Goal: Task Accomplishment & Management: Manage account settings

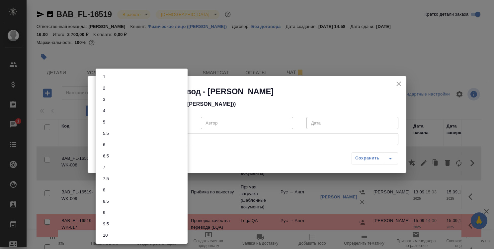
click at [183, 124] on body "🙏 .cls-1 fill:#fff; AWATERA [PERSON_NAME] Спецификации Заказы 1 Чаты Todo Проек…" at bounding box center [247, 124] width 494 height 249
click at [163, 198] on li "8.5" at bounding box center [142, 200] width 92 height 11
type input "8.5"
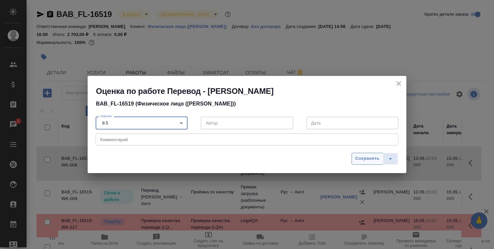
click at [369, 161] on span "Сохранить" at bounding box center [367, 158] width 24 height 8
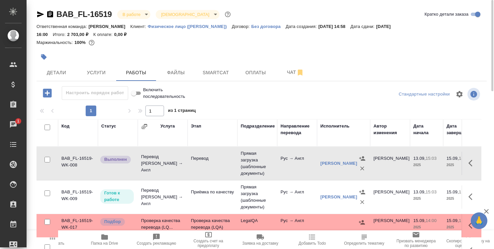
click at [178, 157] on td "Перевод [PERSON_NAME] → Англ" at bounding box center [163, 163] width 50 height 27
click at [178, 156] on td "Перевод [PERSON_NAME] → Англ" at bounding box center [163, 163] width 50 height 27
click at [217, 75] on span "Smartcat" at bounding box center [216, 72] width 32 height 8
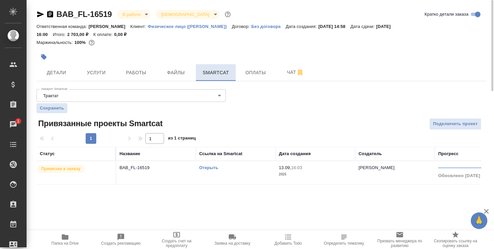
click at [216, 73] on span "Smartcat" at bounding box center [216, 72] width 32 height 8
click at [210, 167] on link "Открыть" at bounding box center [208, 167] width 19 height 5
click at [129, 69] on span "Работы" at bounding box center [136, 72] width 32 height 8
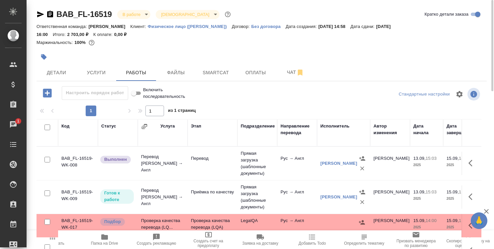
scroll to position [33, 0]
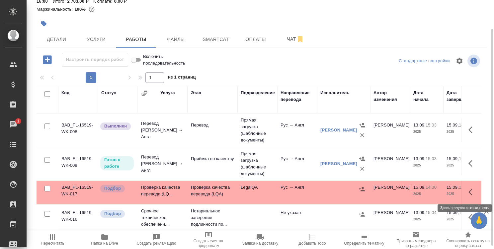
click at [469, 188] on icon "button" at bounding box center [473, 192] width 8 height 8
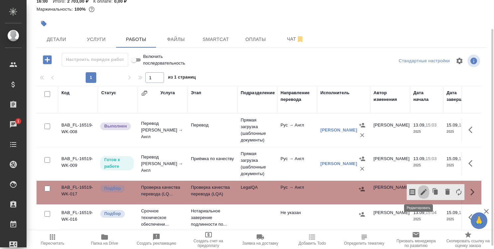
click at [420, 190] on icon "button" at bounding box center [424, 192] width 8 height 8
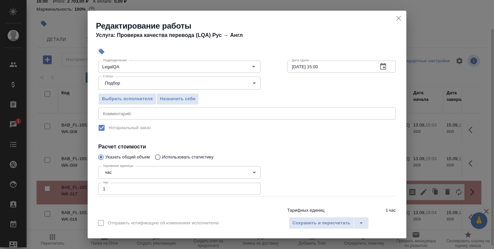
scroll to position [66, 0]
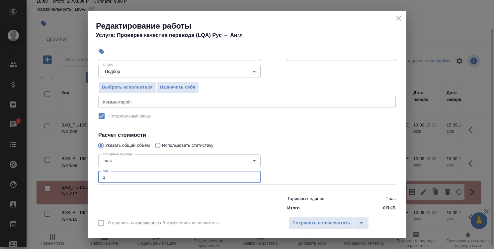
click at [160, 173] on input "1" at bounding box center [179, 177] width 162 height 12
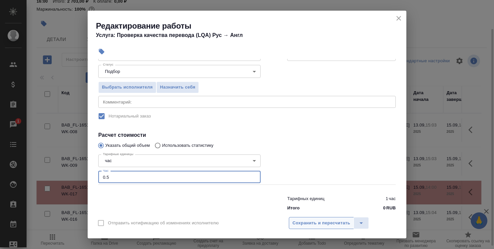
type input "0.5"
click at [318, 220] on span "Сохранить и пересчитать" at bounding box center [322, 223] width 58 height 8
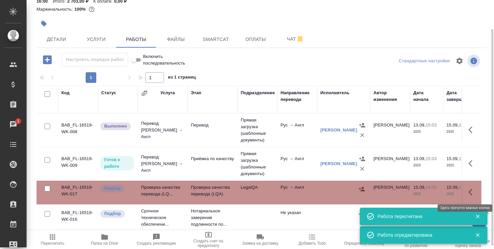
click at [469, 190] on icon "button" at bounding box center [473, 192] width 8 height 8
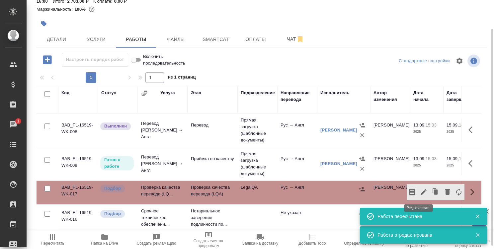
click at [420, 189] on icon "button" at bounding box center [424, 192] width 8 height 8
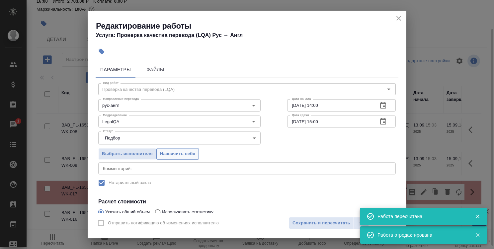
click at [171, 153] on span "Назначить себя" at bounding box center [177, 154] width 35 height 8
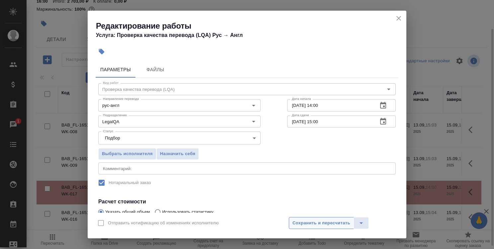
click at [331, 225] on span "Сохранить и пересчитать" at bounding box center [322, 223] width 58 height 8
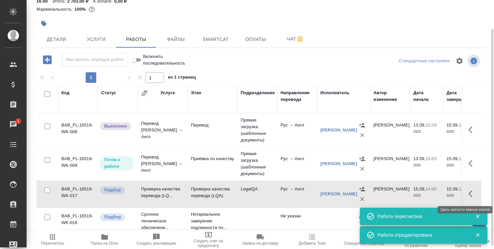
click at [469, 191] on icon "button" at bounding box center [473, 193] width 8 height 8
click at [423, 192] on button "button" at bounding box center [423, 193] width 11 height 16
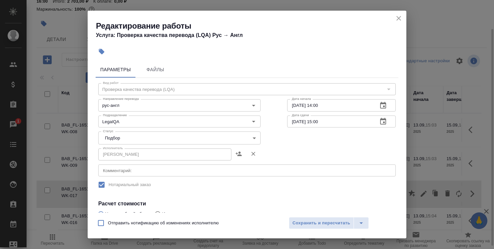
click at [221, 137] on body "🙏 .cls-1 fill:#fff; AWATERA [PERSON_NAME] Спецификации Заказы 1 Чаты Todo Проек…" at bounding box center [247, 124] width 494 height 249
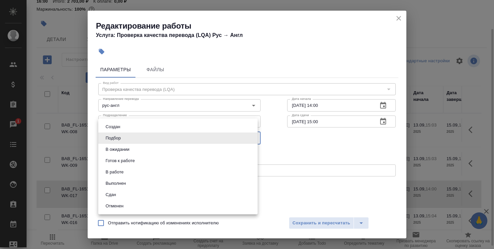
click at [196, 192] on li "Сдан" at bounding box center [177, 194] width 159 height 11
type input "closed"
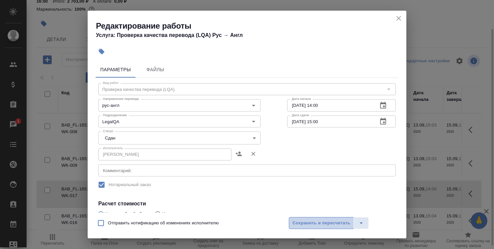
click at [334, 224] on span "Сохранить и пересчитать" at bounding box center [322, 223] width 58 height 8
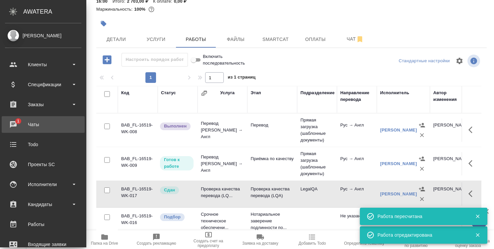
click at [21, 123] on div "Чаты" at bounding box center [43, 124] width 76 height 10
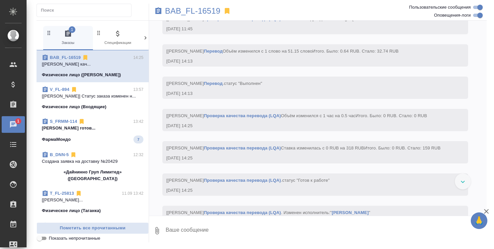
scroll to position [1654, 0]
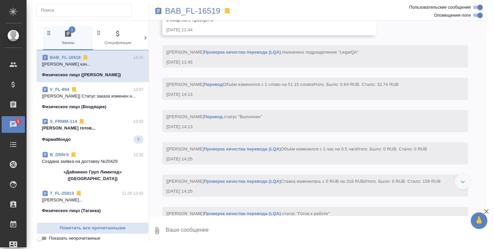
click at [78, 60] on p "BAB_FL-16519" at bounding box center [65, 57] width 31 height 7
click at [78, 58] on link "BAB_FL-16519" at bounding box center [65, 57] width 31 height 5
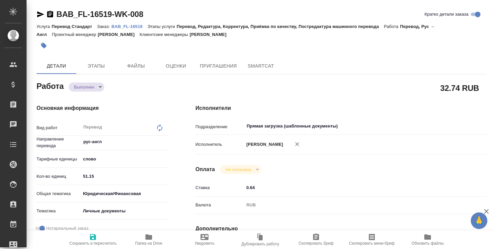
click at [39, 14] on icon "button" at bounding box center [41, 14] width 8 height 8
